Goal: Transaction & Acquisition: Purchase product/service

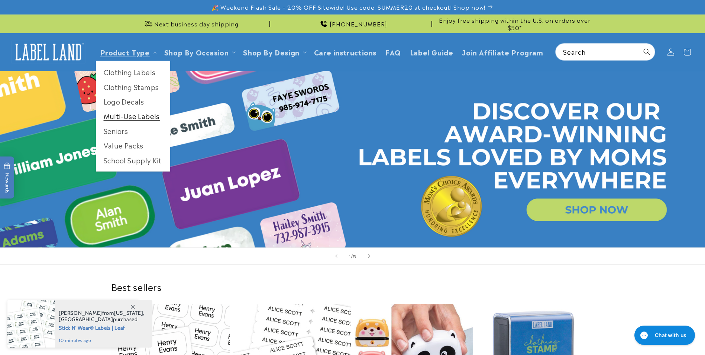
click at [136, 116] on link "Multi-Use Labels" at bounding box center [133, 116] width 74 height 14
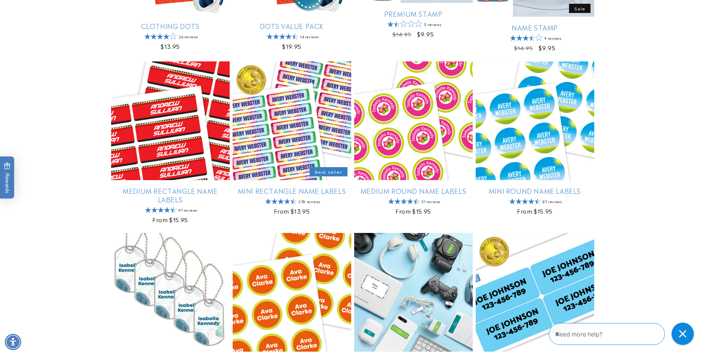
scroll to position [409, 0]
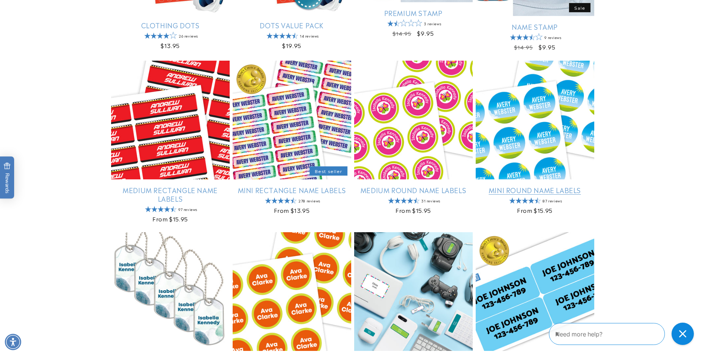
click at [543, 194] on link "Mini Round Name Labels" at bounding box center [535, 189] width 119 height 9
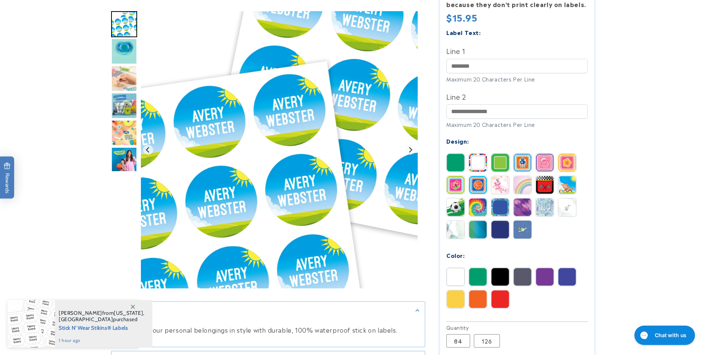
scroll to position [260, 0]
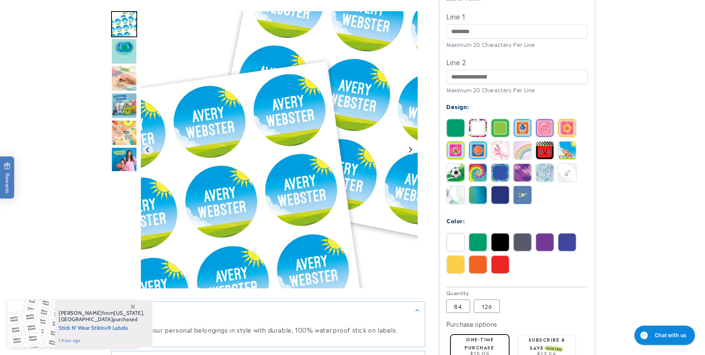
click at [483, 141] on img at bounding box center [478, 150] width 18 height 18
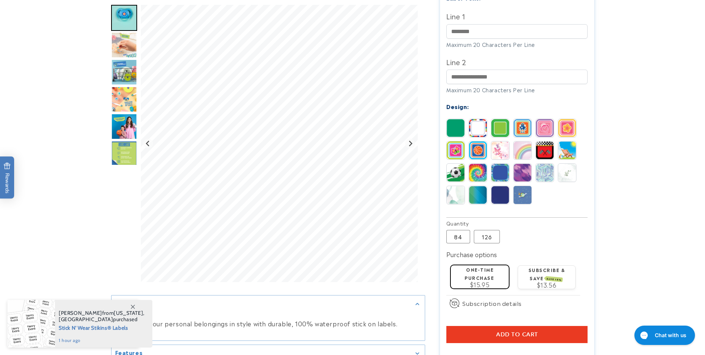
click at [480, 164] on img at bounding box center [478, 173] width 18 height 18
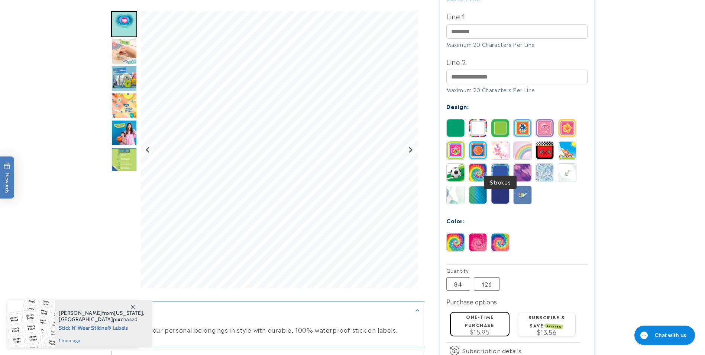
click at [505, 164] on img at bounding box center [500, 173] width 18 height 18
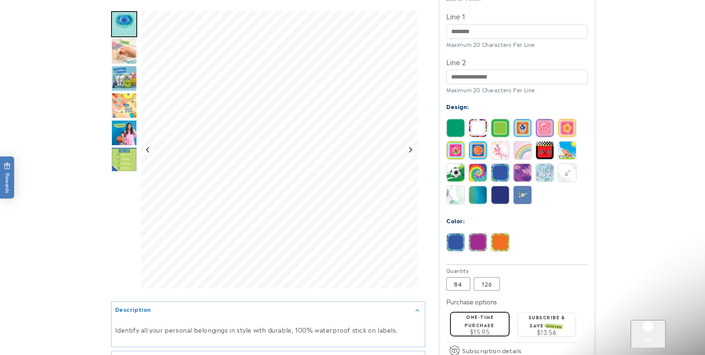
scroll to position [0, 0]
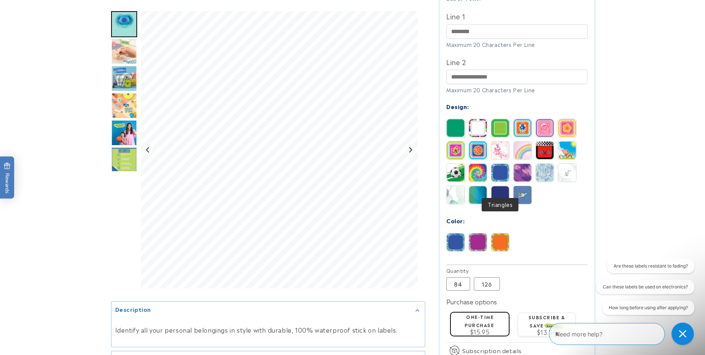
click at [507, 186] on img at bounding box center [500, 195] width 18 height 18
click at [480, 186] on img at bounding box center [478, 195] width 18 height 18
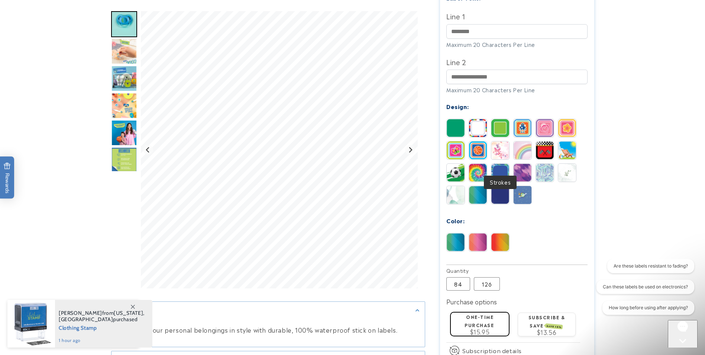
click at [500, 166] on img at bounding box center [500, 173] width 18 height 18
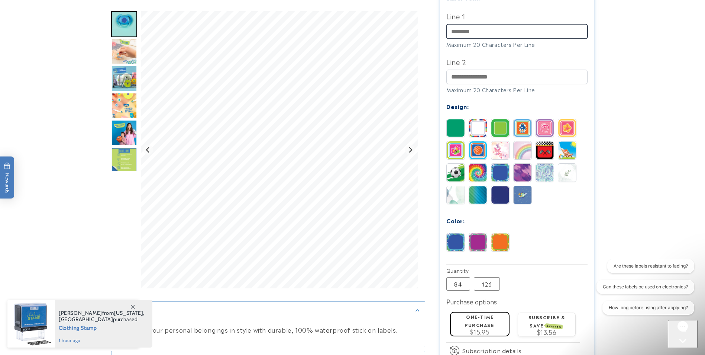
click at [478, 24] on input "Line 1" at bounding box center [516, 31] width 141 height 14
type input "**********"
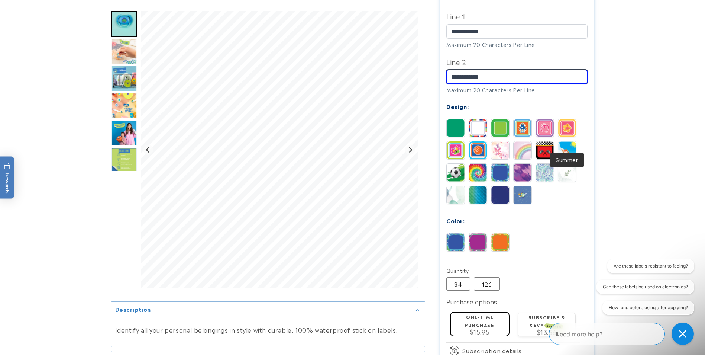
type input "**********"
click at [565, 141] on img at bounding box center [567, 150] width 18 height 18
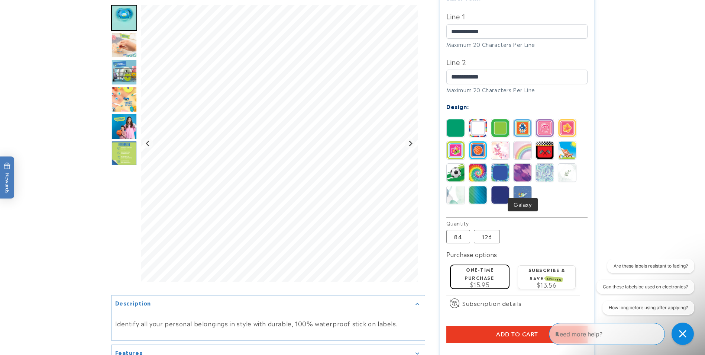
click at [520, 186] on img at bounding box center [523, 195] width 18 height 18
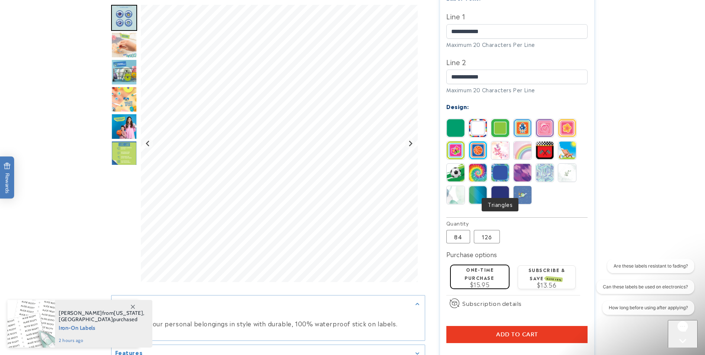
click at [496, 186] on img at bounding box center [500, 195] width 18 height 18
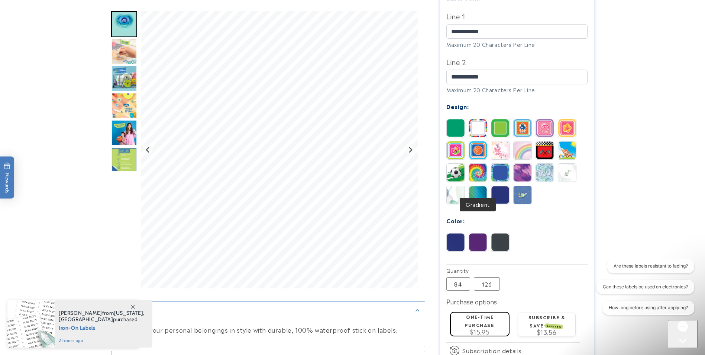
click at [480, 186] on img at bounding box center [478, 195] width 18 height 18
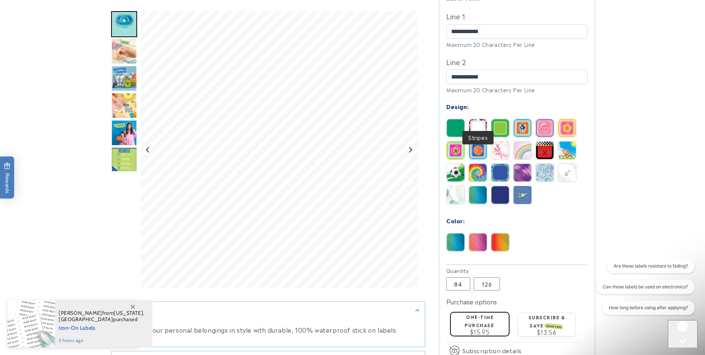
click at [453, 119] on img at bounding box center [456, 128] width 18 height 18
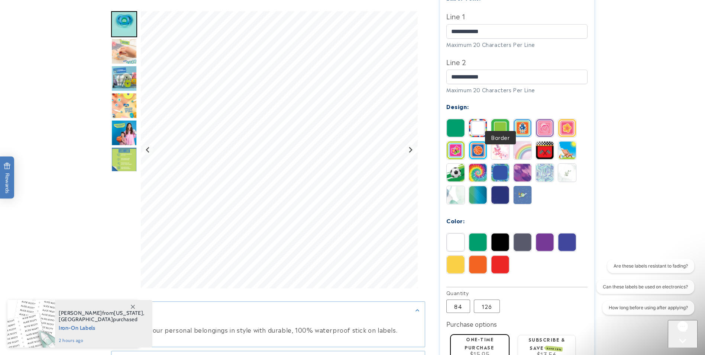
click at [504, 119] on img at bounding box center [500, 128] width 18 height 18
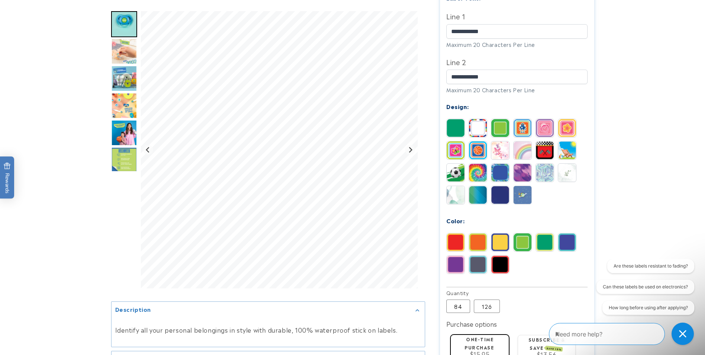
click at [484, 186] on img at bounding box center [478, 195] width 18 height 18
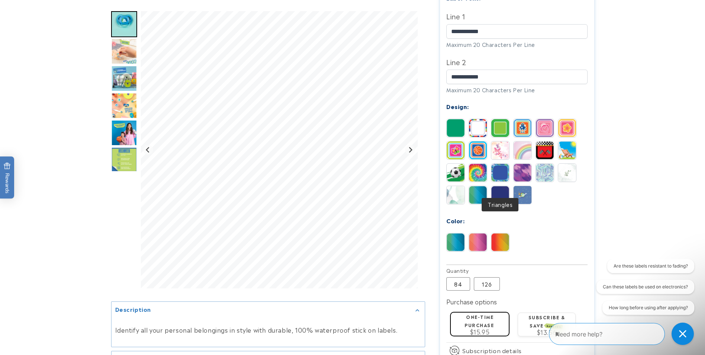
click at [500, 186] on img at bounding box center [500, 195] width 18 height 18
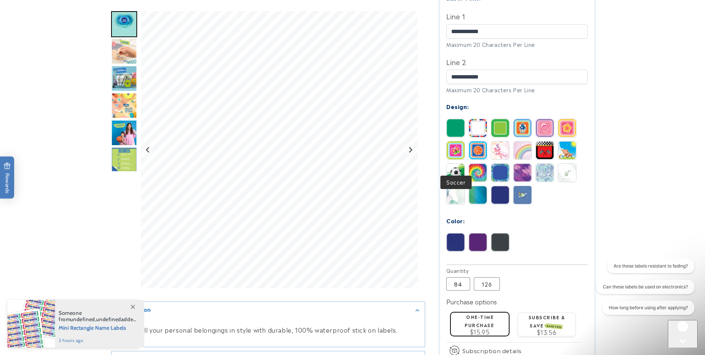
click at [455, 164] on img at bounding box center [456, 173] width 18 height 18
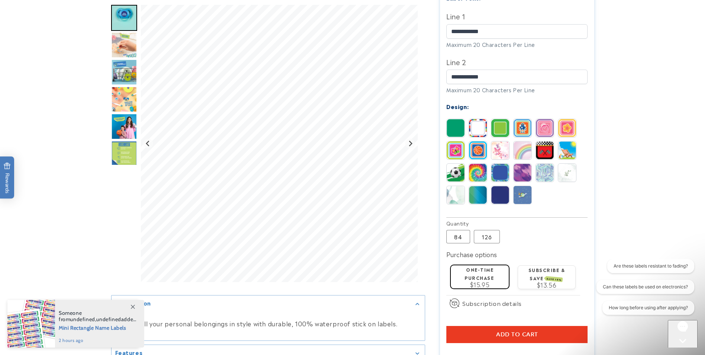
click at [456, 164] on img at bounding box center [456, 173] width 18 height 18
click at [459, 119] on img at bounding box center [456, 128] width 18 height 18
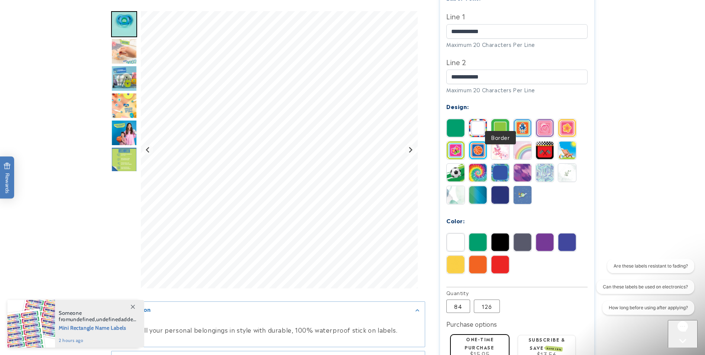
click at [507, 122] on img at bounding box center [500, 128] width 18 height 18
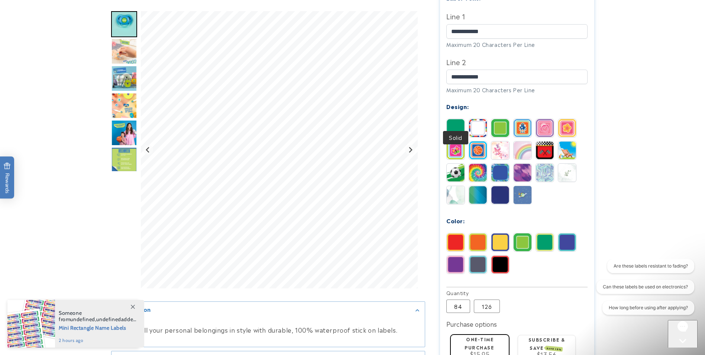
click at [457, 119] on img at bounding box center [456, 128] width 18 height 18
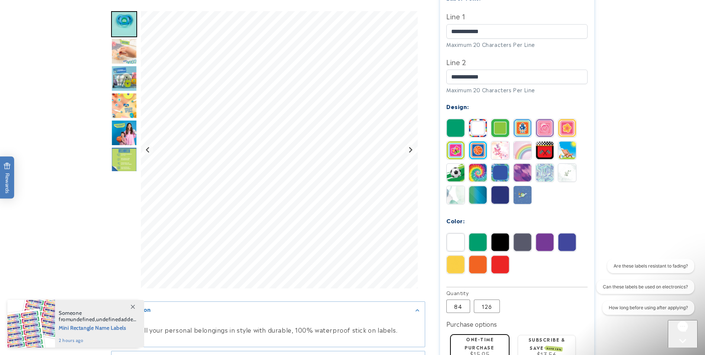
click at [500, 119] on img at bounding box center [500, 128] width 18 height 18
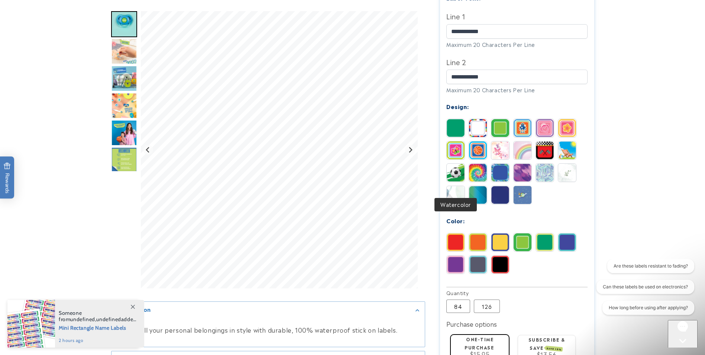
click at [454, 186] on img at bounding box center [456, 195] width 18 height 18
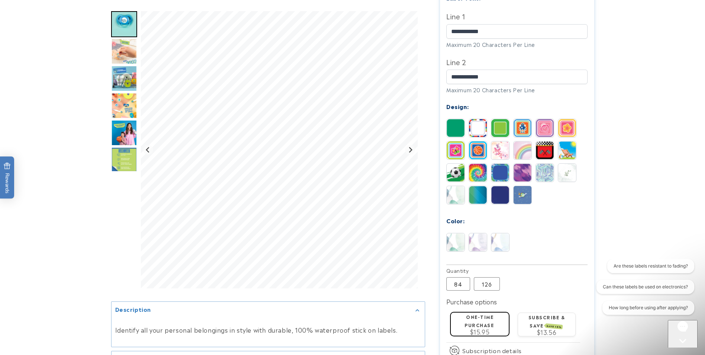
click at [478, 186] on img at bounding box center [478, 195] width 18 height 18
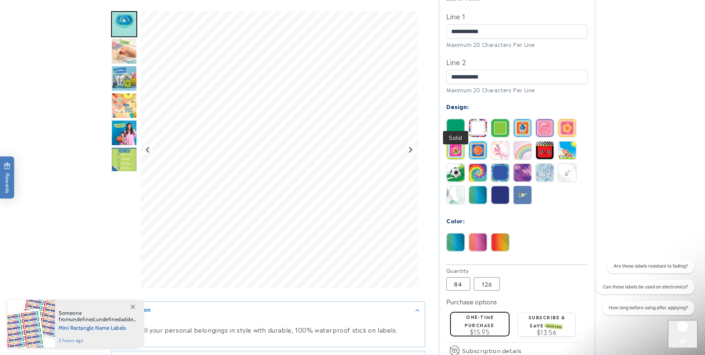
click at [453, 119] on img at bounding box center [456, 128] width 18 height 18
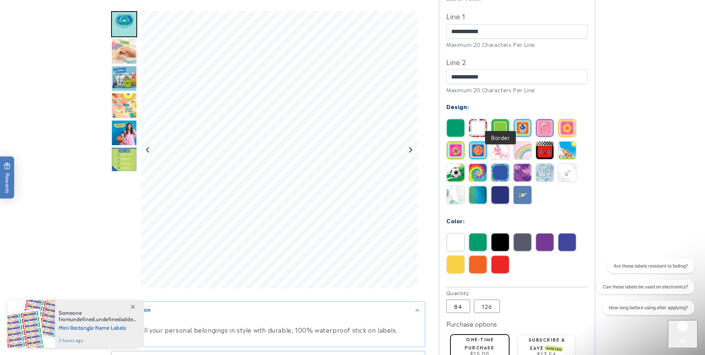
click at [502, 119] on img at bounding box center [500, 128] width 18 height 18
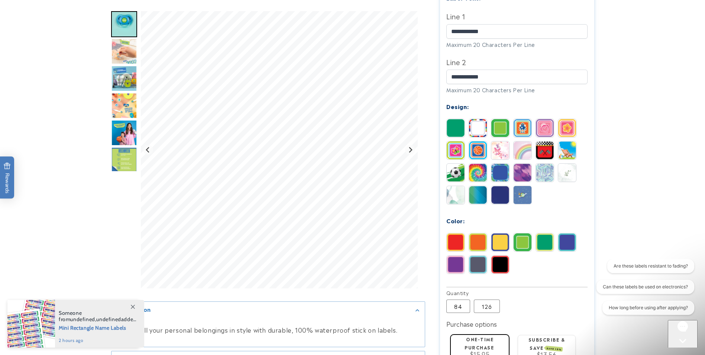
click at [498, 164] on img at bounding box center [500, 173] width 18 height 18
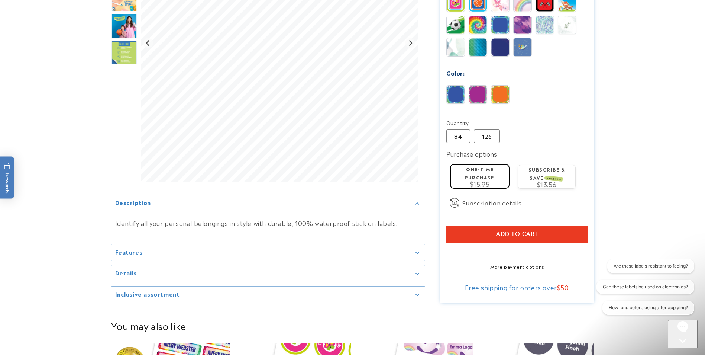
scroll to position [409, 0]
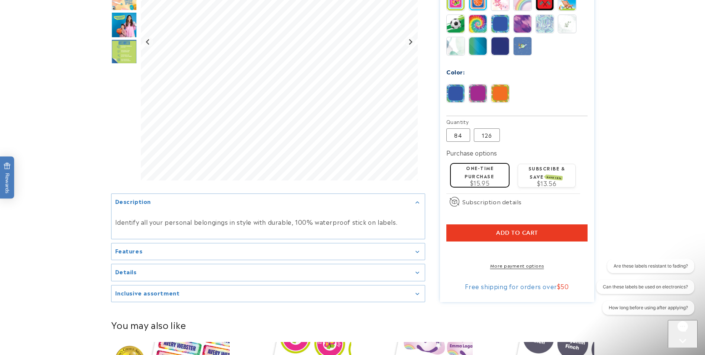
click at [479, 166] on label "One-time purchase" at bounding box center [479, 171] width 29 height 14
click at [572, 224] on button "Add to cart" at bounding box center [516, 232] width 141 height 17
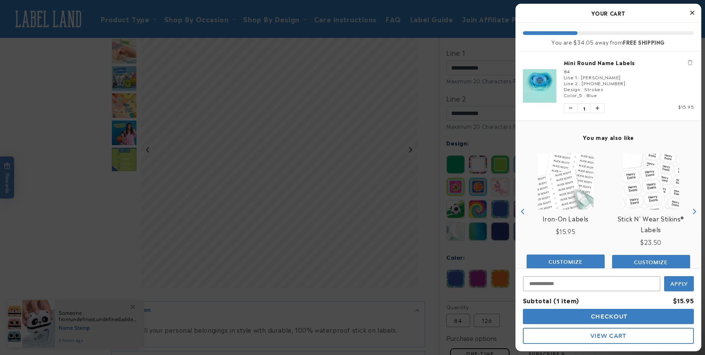
scroll to position [111, 0]
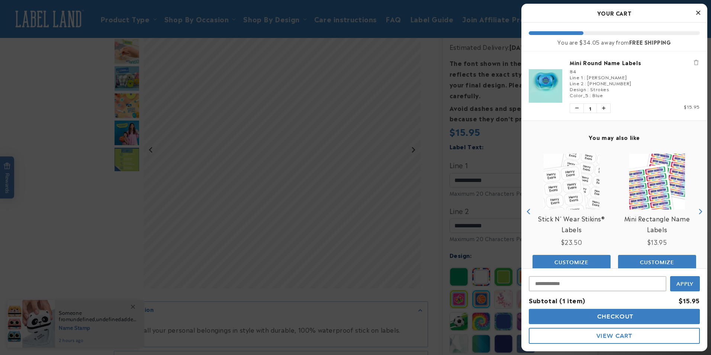
click at [67, 172] on div at bounding box center [355, 177] width 711 height 355
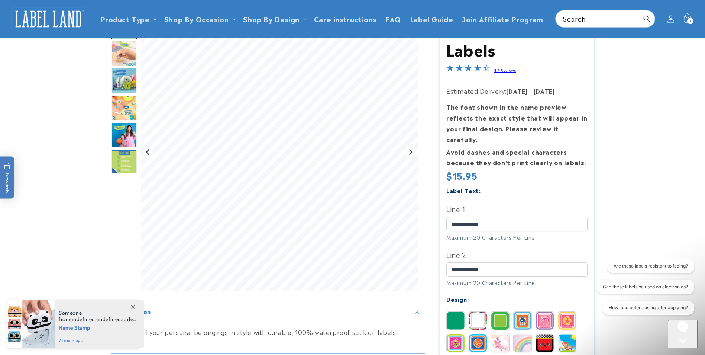
scroll to position [0, 0]
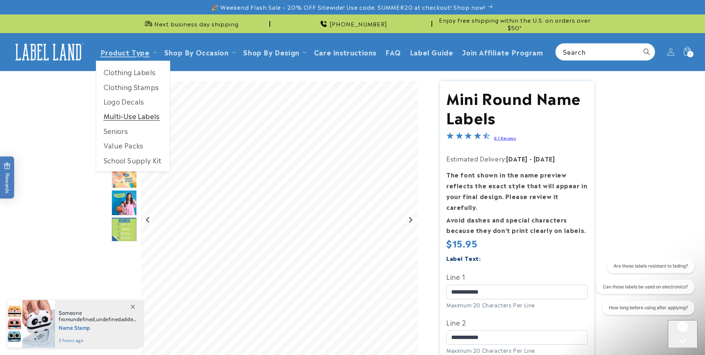
click at [139, 118] on link "Multi-Use Labels" at bounding box center [133, 116] width 74 height 14
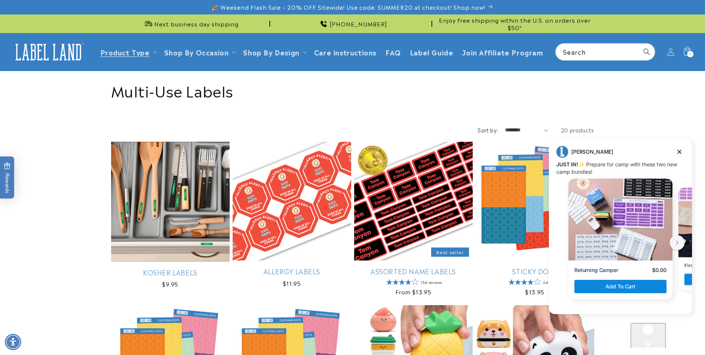
scroll to position [111, 0]
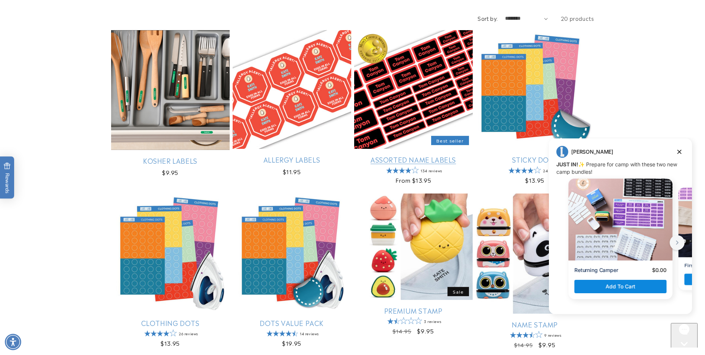
click at [445, 155] on link "Assorted Name Labels" at bounding box center [413, 159] width 119 height 9
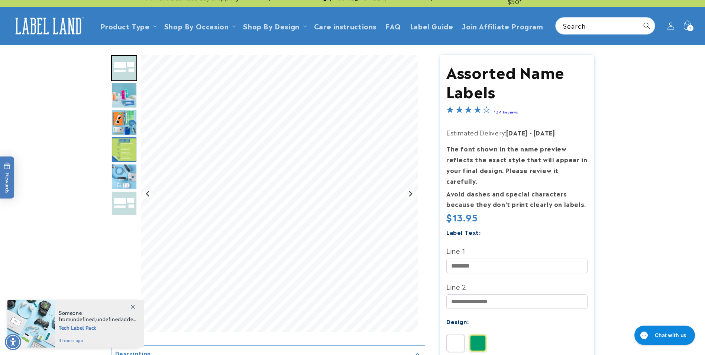
scroll to position [74, 0]
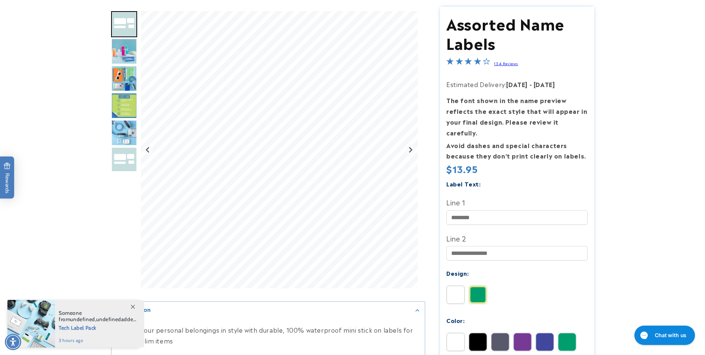
click at [122, 77] on img "Go to slide 4" at bounding box center [124, 78] width 26 height 26
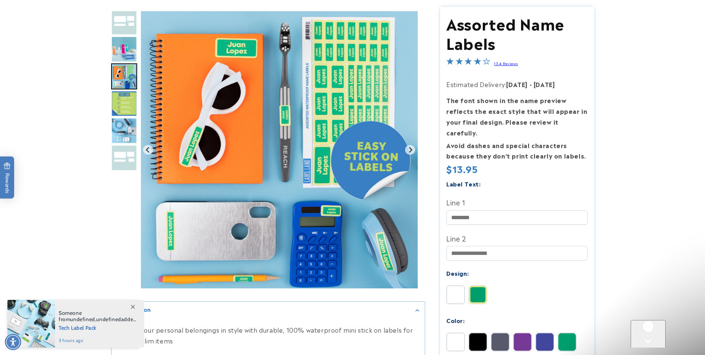
scroll to position [0, 0]
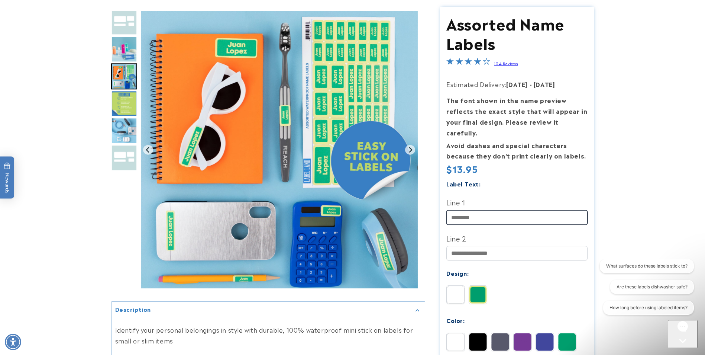
click at [458, 211] on input "Line 1" at bounding box center [516, 217] width 141 height 14
type input "**********"
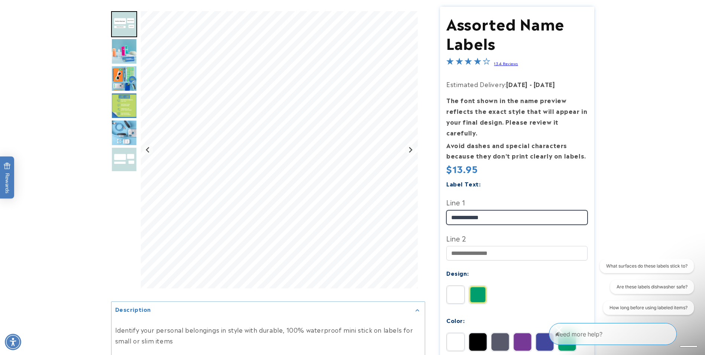
drag, startPoint x: 467, startPoint y: 206, endPoint x: 432, endPoint y: 205, distance: 34.9
click at [432, 205] on div "Assorted Name Labels Assorted Name Labels 134 Reviews Estimated Delivery: Aug 1…" at bounding box center [509, 290] width 169 height 566
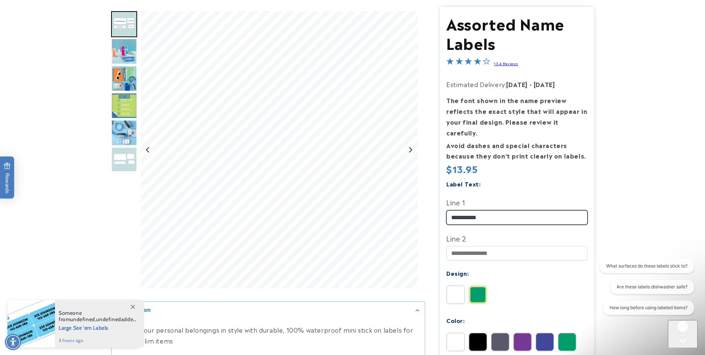
type input "**********"
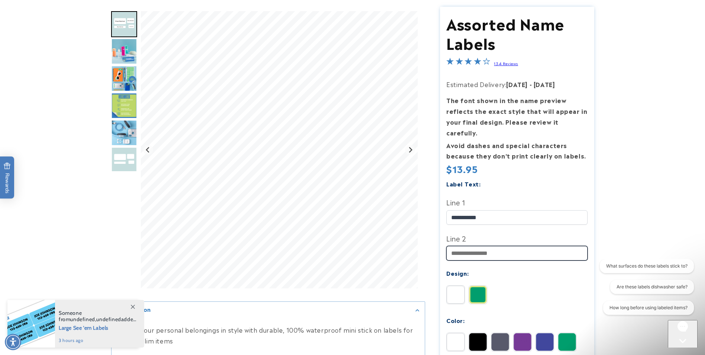
click at [473, 246] on input "Line 2" at bounding box center [516, 253] width 141 height 14
type input "**********"
click at [475, 288] on img at bounding box center [478, 294] width 18 height 18
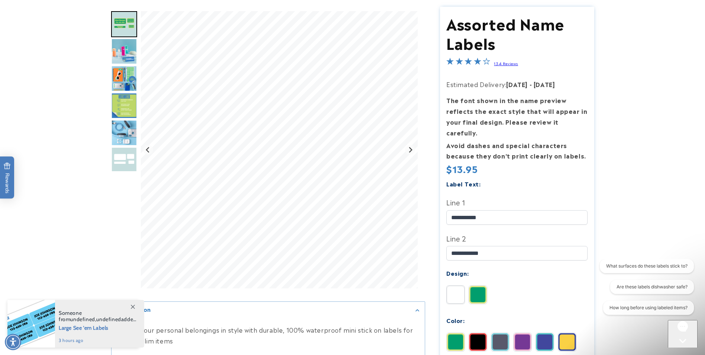
click at [454, 285] on img at bounding box center [456, 294] width 18 height 18
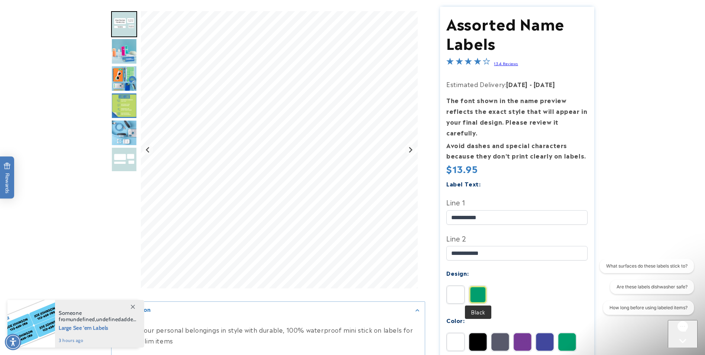
click at [481, 337] on img at bounding box center [478, 342] width 18 height 18
click at [507, 337] on img at bounding box center [500, 342] width 18 height 18
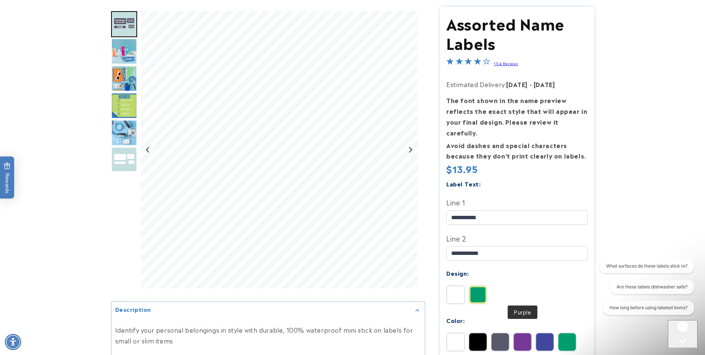
click at [523, 334] on img at bounding box center [523, 342] width 18 height 18
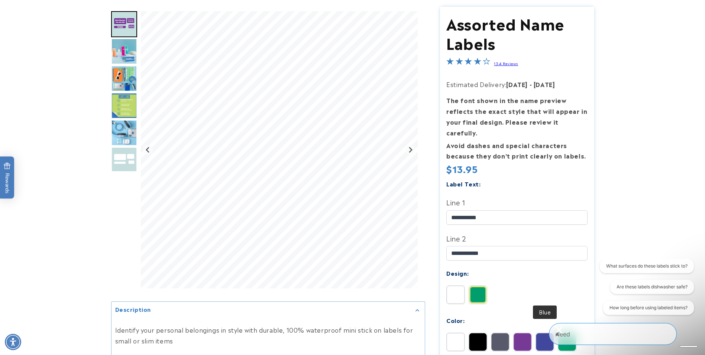
click at [548, 334] on img at bounding box center [545, 342] width 18 height 18
click at [120, 77] on img "Go to slide 4" at bounding box center [124, 78] width 26 height 26
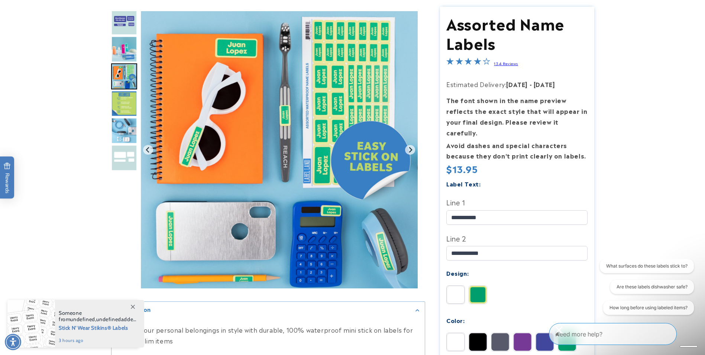
click at [124, 104] on img "Go to slide 5" at bounding box center [124, 103] width 26 height 26
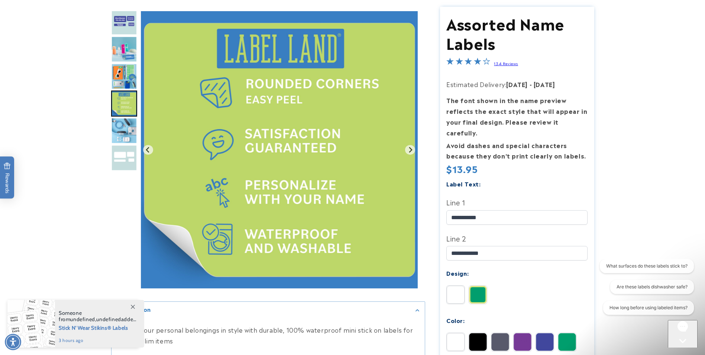
click at [129, 123] on img "Go to slide 6" at bounding box center [124, 130] width 26 height 26
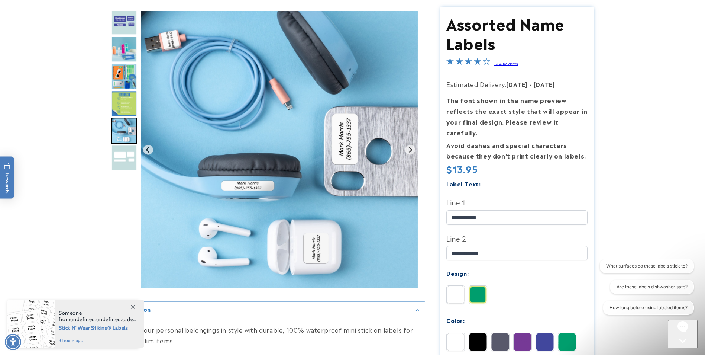
click at [130, 146] on img "Go to slide 7" at bounding box center [124, 158] width 26 height 26
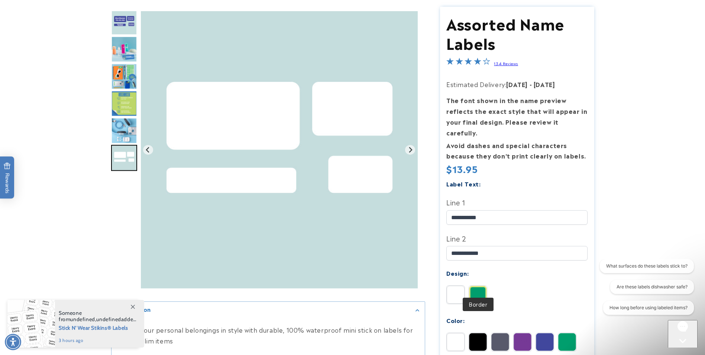
click at [474, 285] on img at bounding box center [478, 294] width 18 height 18
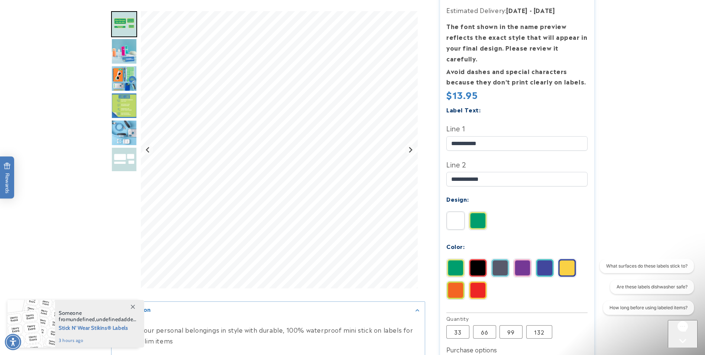
scroll to position [149, 0]
click at [451, 211] on img at bounding box center [456, 220] width 18 height 18
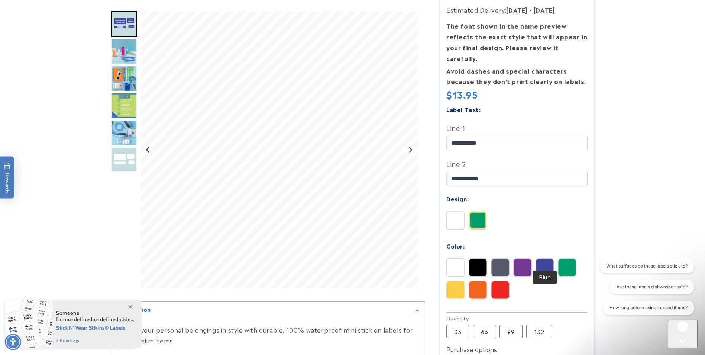
click at [547, 261] on img at bounding box center [545, 267] width 18 height 18
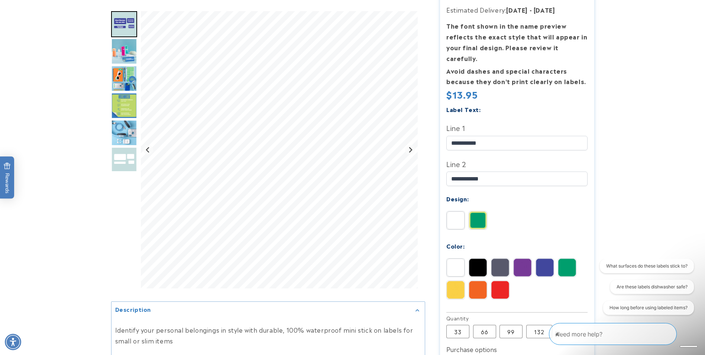
click at [500, 281] on img at bounding box center [500, 290] width 18 height 18
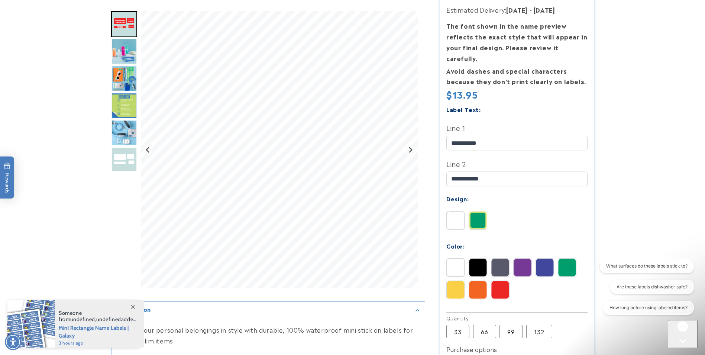
click at [458, 260] on img at bounding box center [456, 267] width 18 height 18
click at [542, 258] on img at bounding box center [545, 267] width 18 height 18
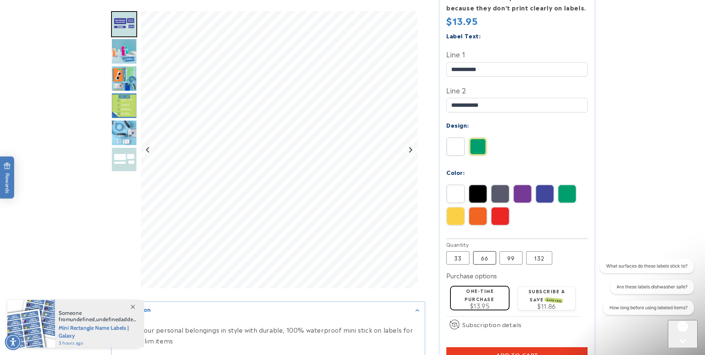
scroll to position [223, 0]
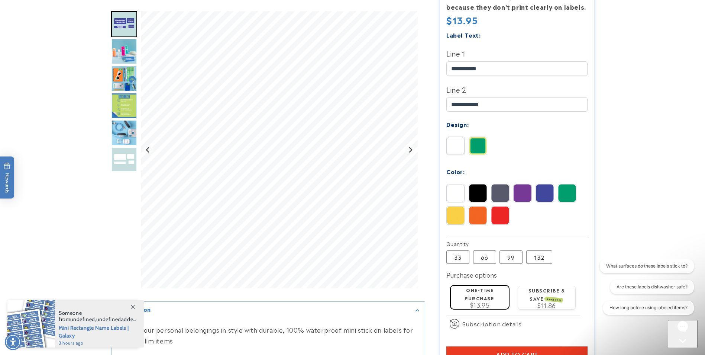
click at [490, 291] on label "One-time purchase" at bounding box center [479, 293] width 29 height 14
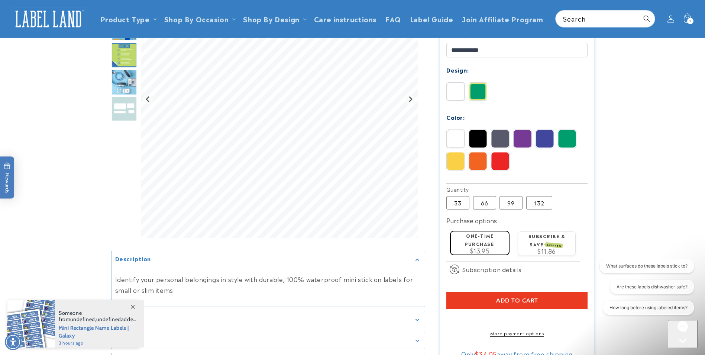
scroll to position [260, 0]
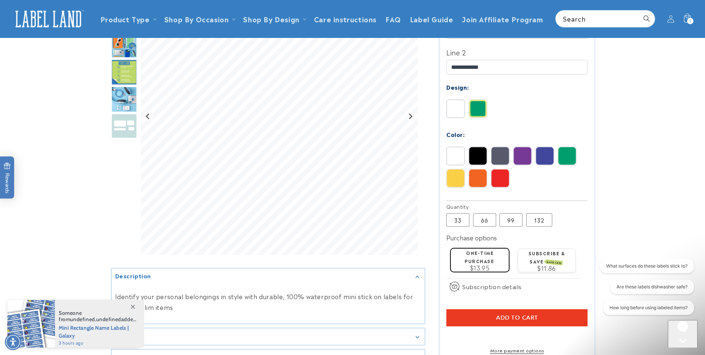
click at [568, 309] on button "Add to cart" at bounding box center [516, 317] width 141 height 17
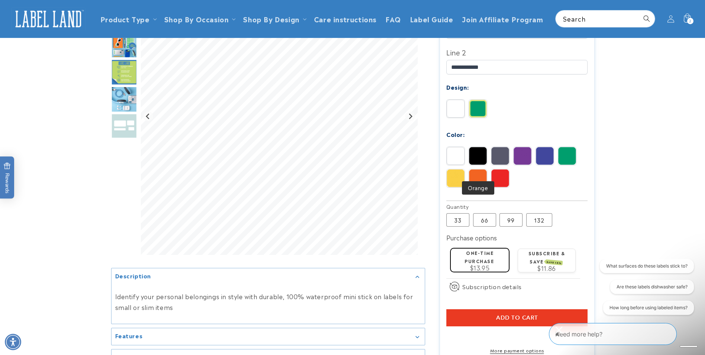
click at [478, 169] on img at bounding box center [478, 178] width 18 height 18
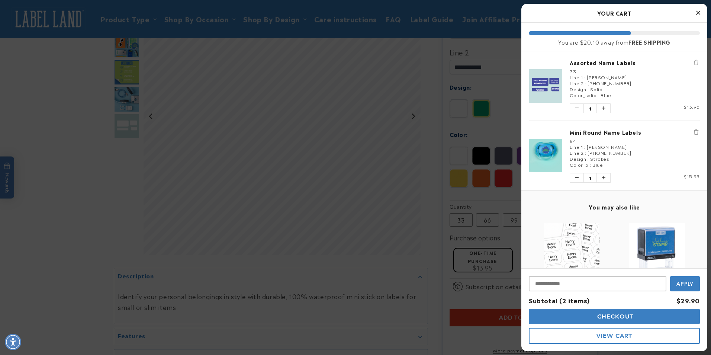
click at [483, 167] on div at bounding box center [355, 177] width 711 height 355
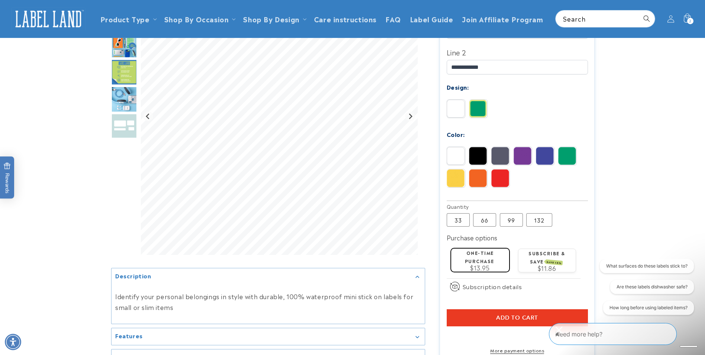
click at [515, 101] on div "Solid Border" at bounding box center [518, 110] width 145 height 22
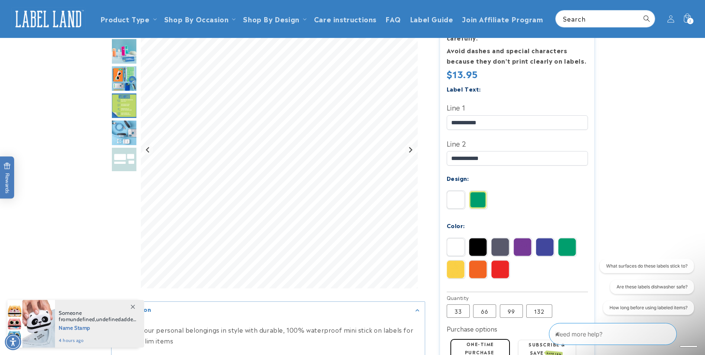
scroll to position [149, 0]
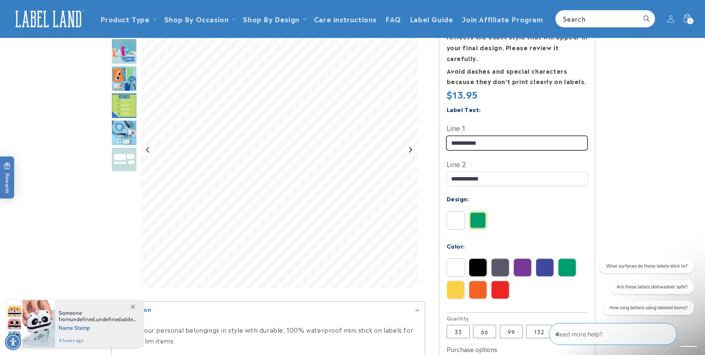
drag, startPoint x: 465, startPoint y: 132, endPoint x: 421, endPoint y: 135, distance: 44.0
click at [421, 135] on div at bounding box center [352, 215] width 483 height 566
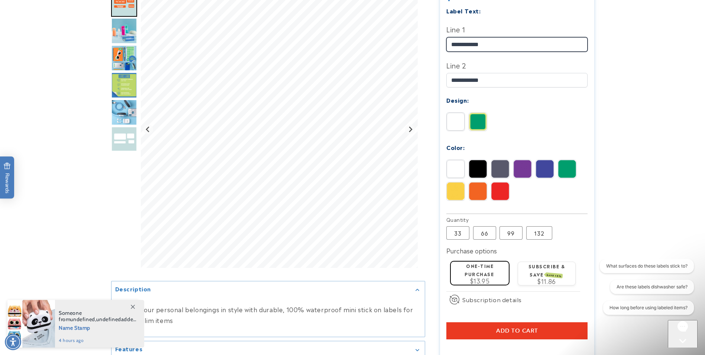
scroll to position [260, 0]
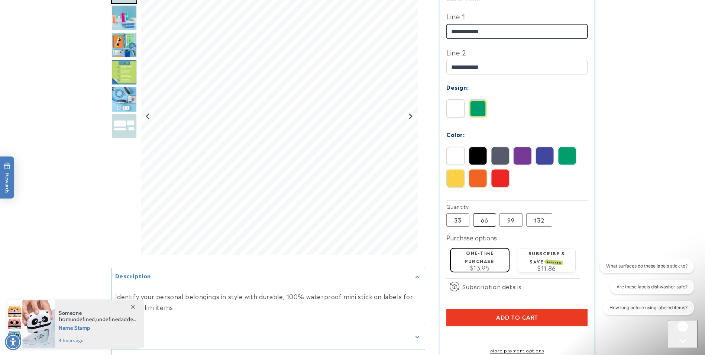
type input "**********"
click at [489, 213] on label "66 Variant sold out or unavailable" at bounding box center [484, 219] width 23 height 13
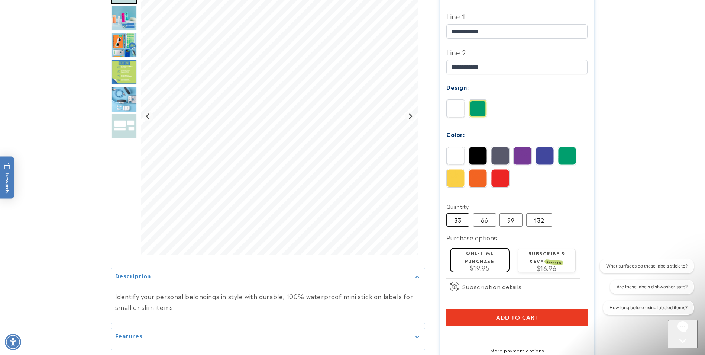
click at [452, 213] on label "33 Variant sold out or unavailable" at bounding box center [457, 219] width 23 height 13
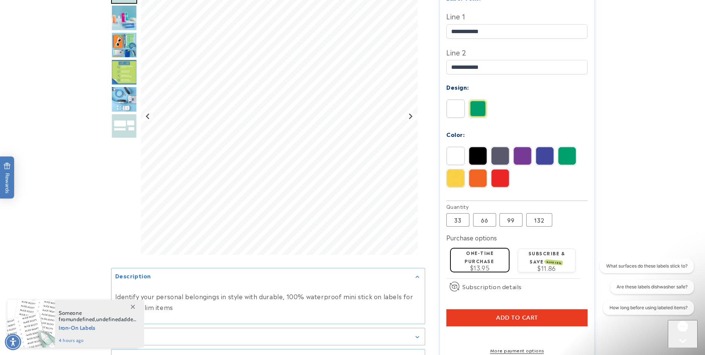
click at [475, 103] on img at bounding box center [478, 109] width 18 height 18
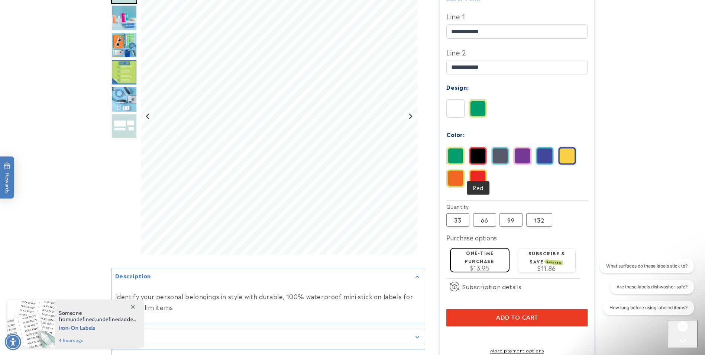
click at [475, 171] on img at bounding box center [478, 178] width 18 height 18
click at [458, 100] on img at bounding box center [456, 109] width 18 height 18
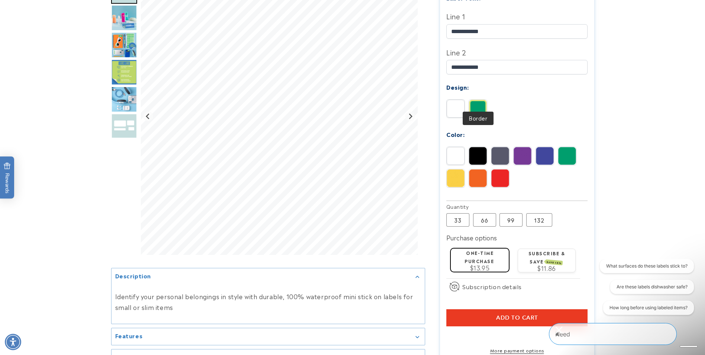
click at [476, 100] on img at bounding box center [478, 109] width 18 height 18
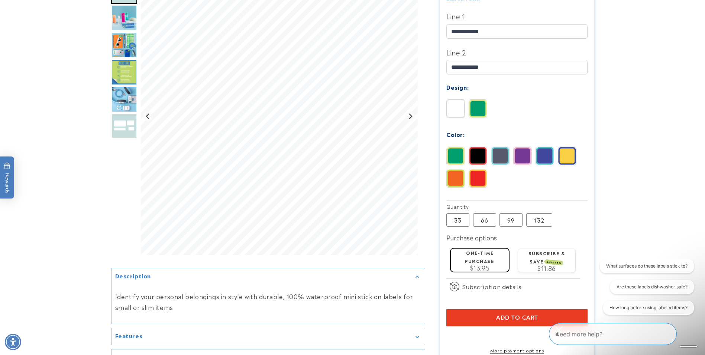
click at [546, 309] on button "Add to cart" at bounding box center [516, 317] width 141 height 17
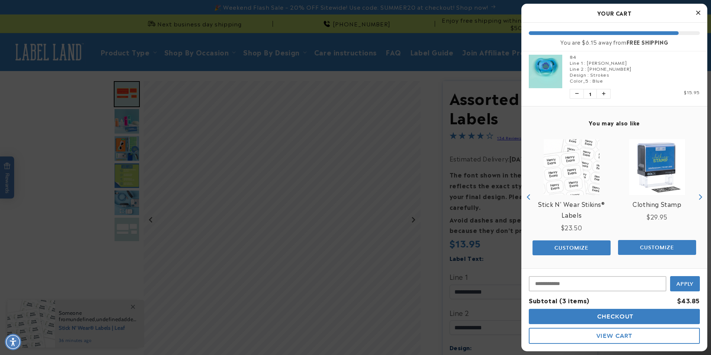
scroll to position [155, 0]
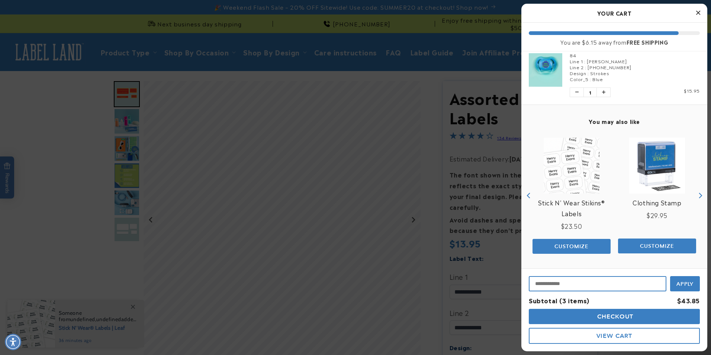
click at [566, 290] on input "Input Discount" at bounding box center [598, 283] width 138 height 15
click at [691, 285] on span "Apply" at bounding box center [684, 282] width 17 height 7
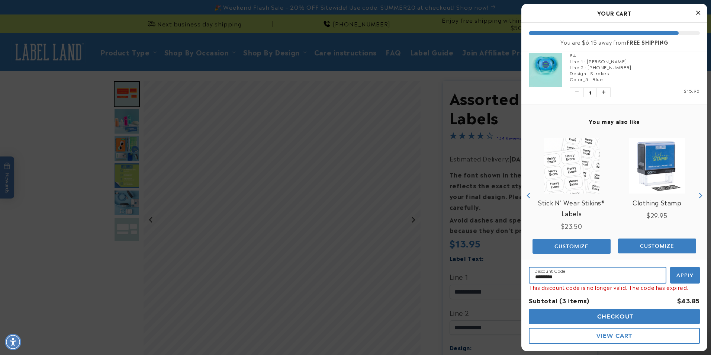
click at [608, 275] on input "*********" at bounding box center [598, 274] width 138 height 17
click at [404, 41] on div at bounding box center [355, 177] width 711 height 355
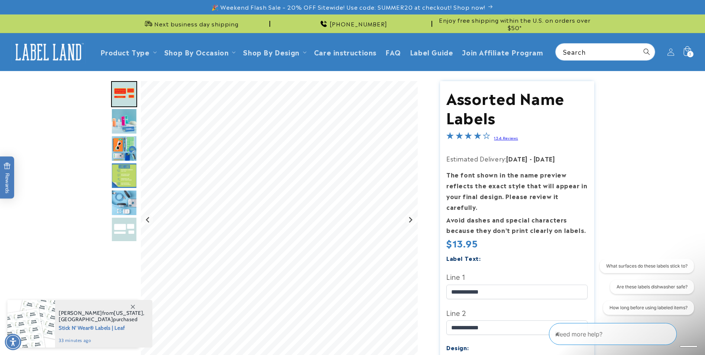
click at [688, 51] on icon at bounding box center [686, 51] width 17 height 17
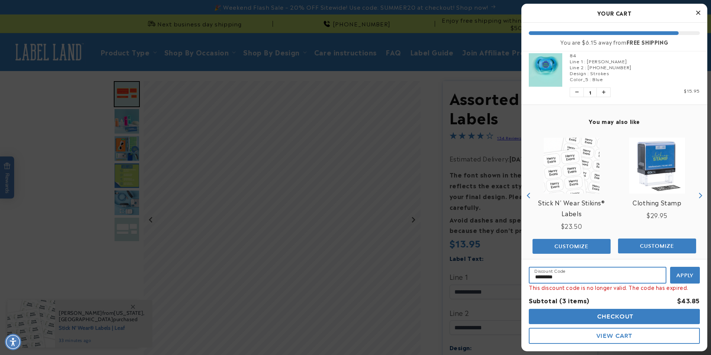
drag, startPoint x: 560, startPoint y: 277, endPoint x: 500, endPoint y: 285, distance: 60.8
type input "********"
click at [686, 271] on button "Apply" at bounding box center [685, 274] width 30 height 17
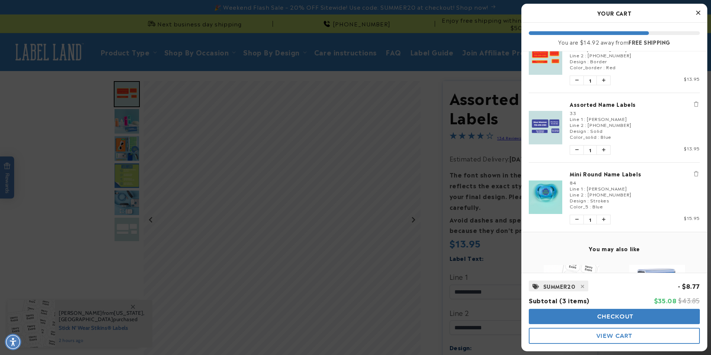
scroll to position [2, 0]
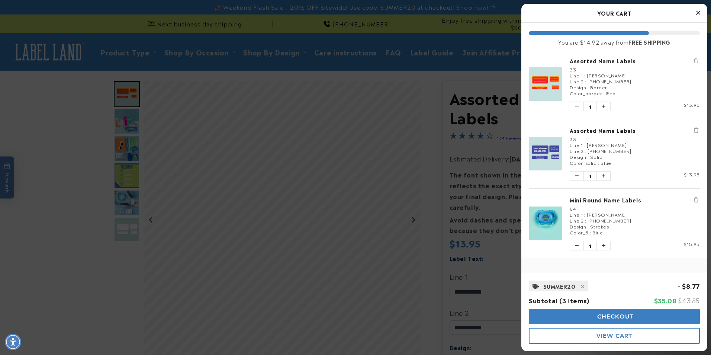
click at [694, 58] on icon "Remove Assorted Name Labels" at bounding box center [696, 60] width 4 height 5
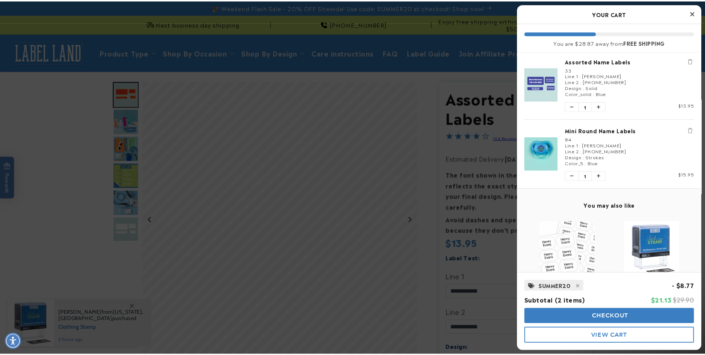
scroll to position [0, 0]
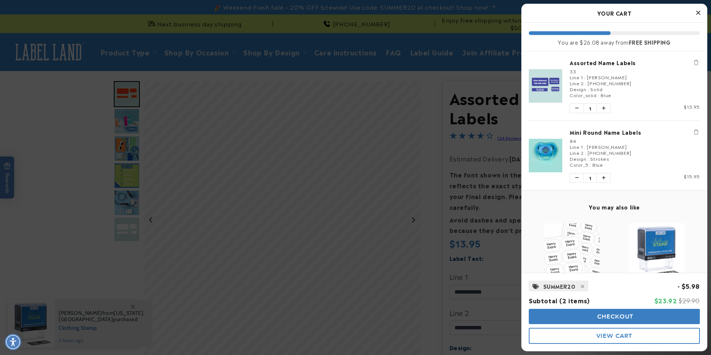
click at [491, 253] on div at bounding box center [355, 177] width 711 height 355
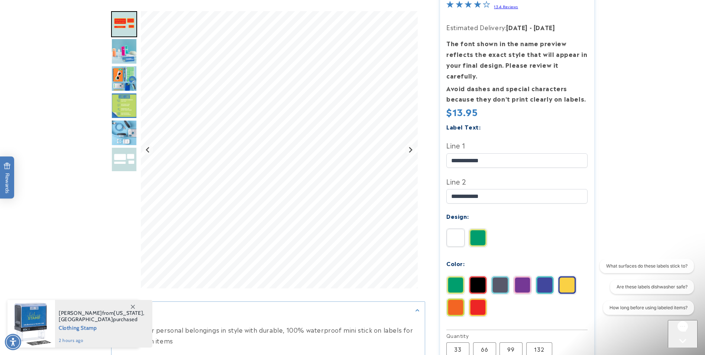
scroll to position [149, 0]
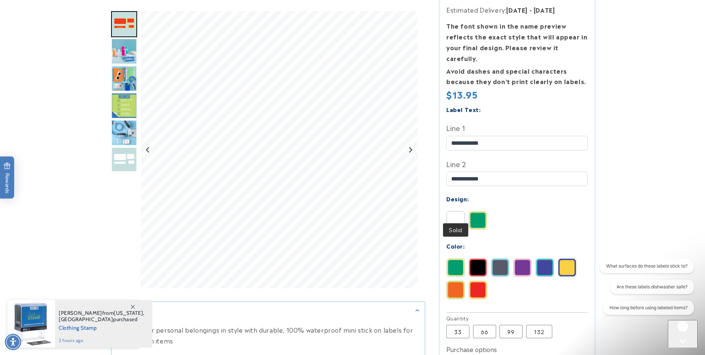
click at [453, 211] on img at bounding box center [456, 220] width 18 height 18
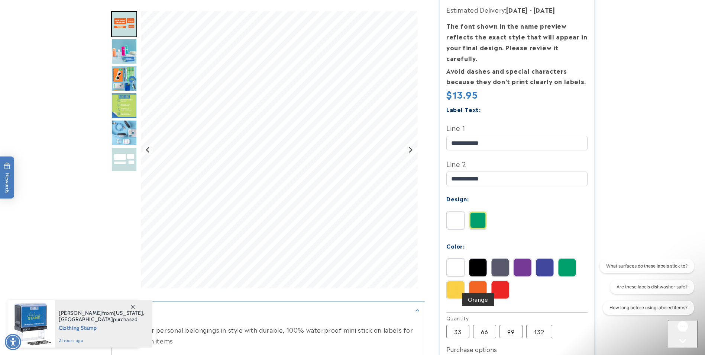
click at [481, 281] on img at bounding box center [478, 290] width 18 height 18
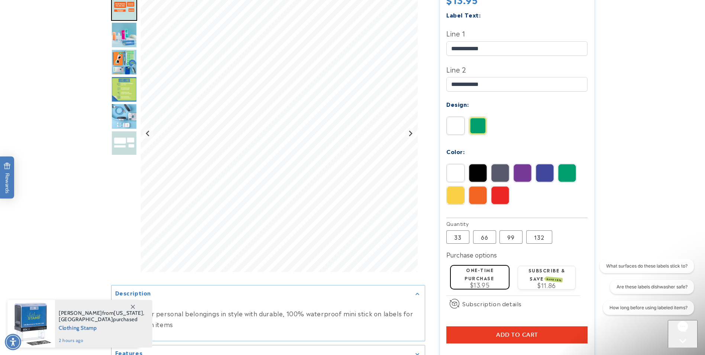
scroll to position [260, 0]
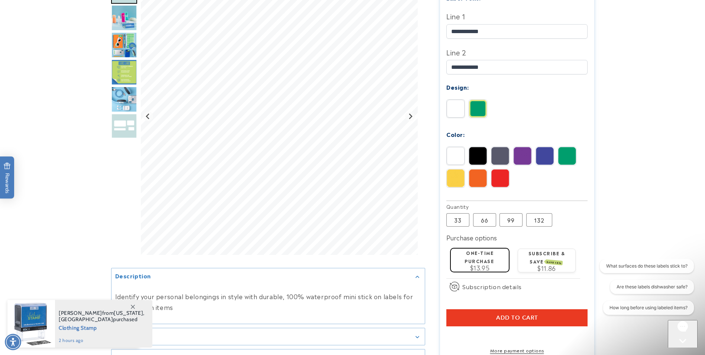
click at [495, 264] on div "$13.95" at bounding box center [480, 267] width 52 height 6
click at [492, 249] on label "One-time purchase" at bounding box center [479, 256] width 29 height 14
click at [457, 309] on button "Add to cart" at bounding box center [516, 317] width 141 height 17
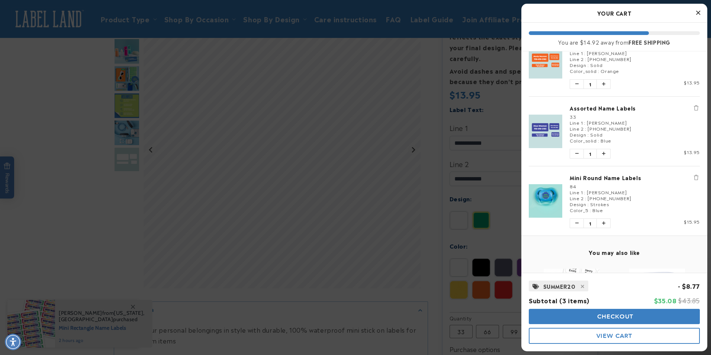
scroll to position [37, 0]
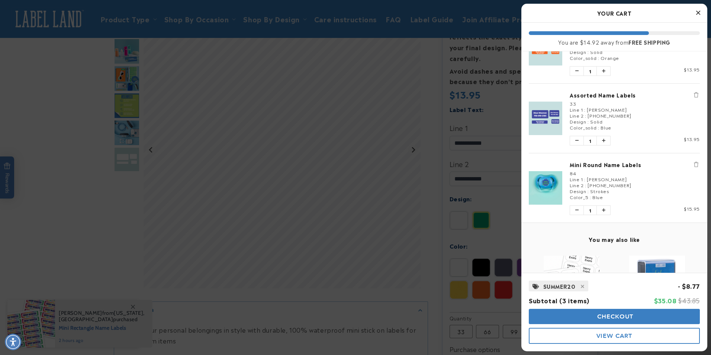
click at [645, 313] on button "Checkout" at bounding box center [614, 315] width 171 height 15
